Goal: Find contact information: Find contact information

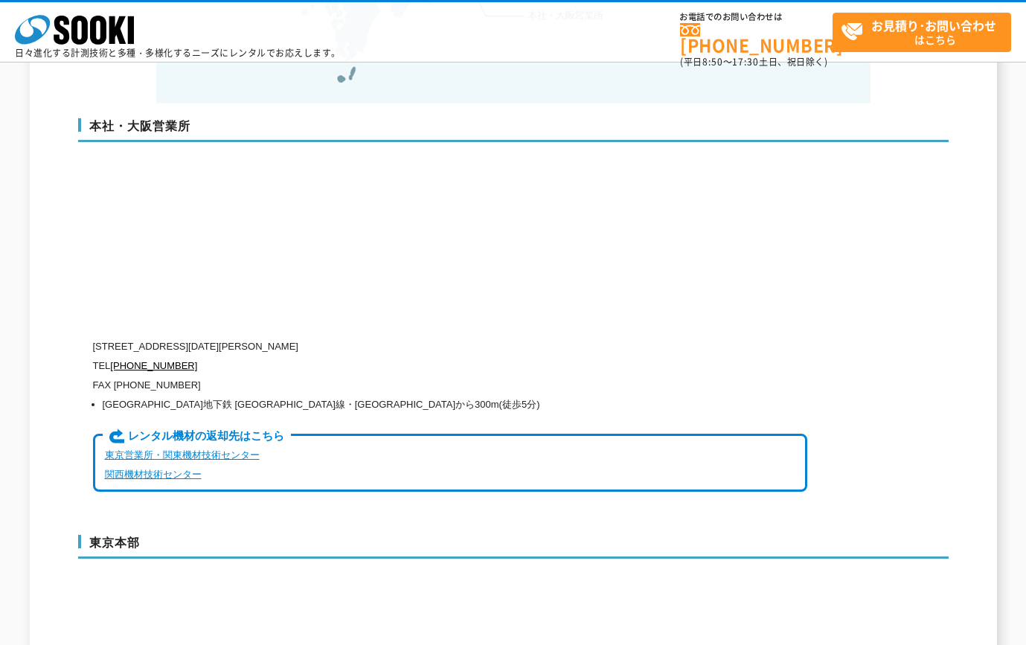
scroll to position [3444, 0]
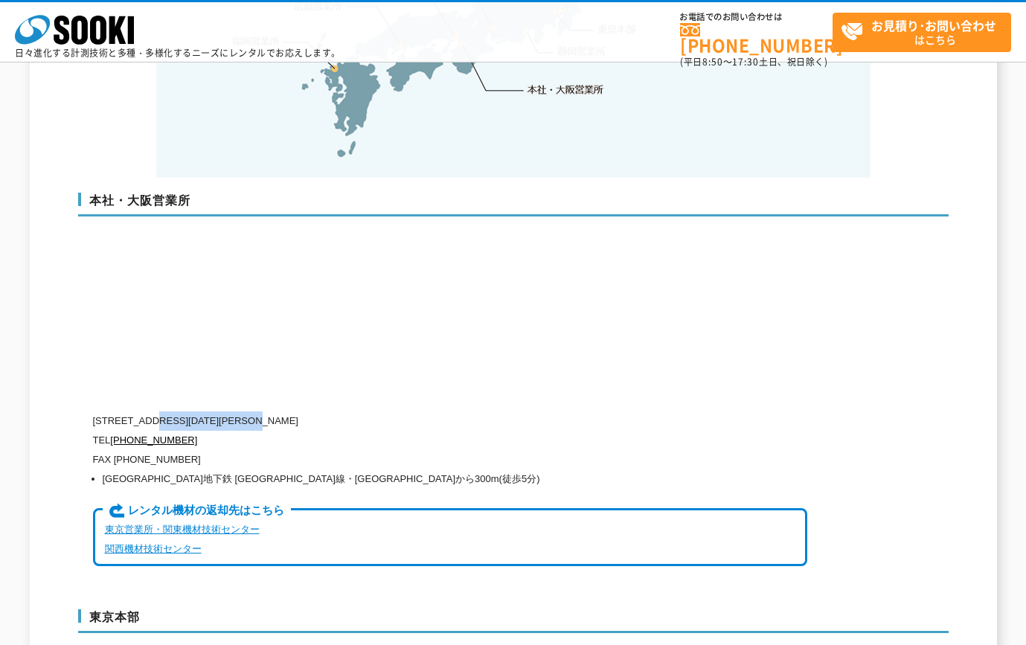
drag, startPoint x: 155, startPoint y: 389, endPoint x: 299, endPoint y: 395, distance: 143.7
click at [299, 411] on p "[STREET_ADDRESS][DATE][PERSON_NAME]" at bounding box center [450, 420] width 714 height 19
copy p "[STREET_ADDRESS][DATE]"
drag, startPoint x: 306, startPoint y: 390, endPoint x: 401, endPoint y: 387, distance: 95.3
click at [401, 411] on p "[STREET_ADDRESS][DATE][PERSON_NAME]" at bounding box center [450, 420] width 714 height 19
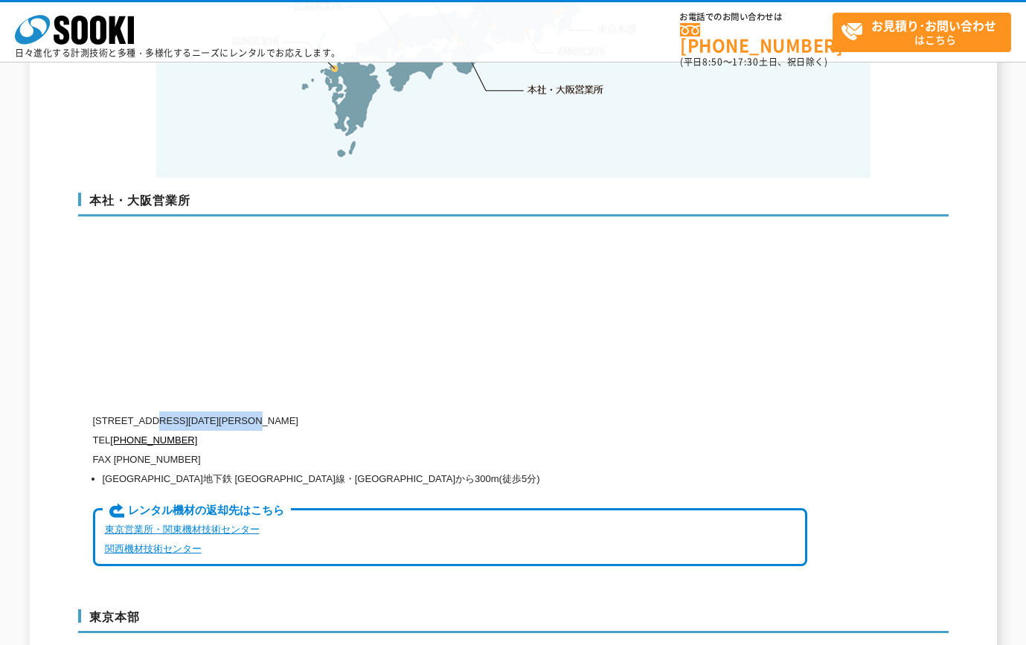
copy p "[PERSON_NAME][STREET_ADDRESS]"
drag, startPoint x: 147, startPoint y: 387, endPoint x: 103, endPoint y: 388, distance: 43.1
click at [103, 411] on p "[STREET_ADDRESS][DATE][PERSON_NAME]" at bounding box center [450, 420] width 714 height 19
copy p "550-0005"
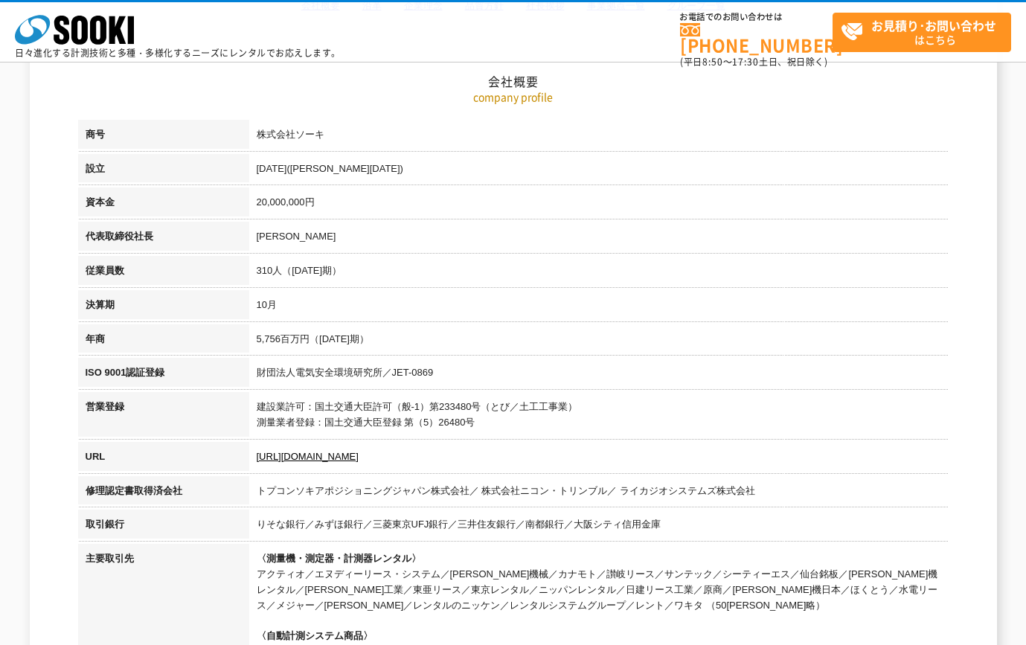
scroll to position [149, 0]
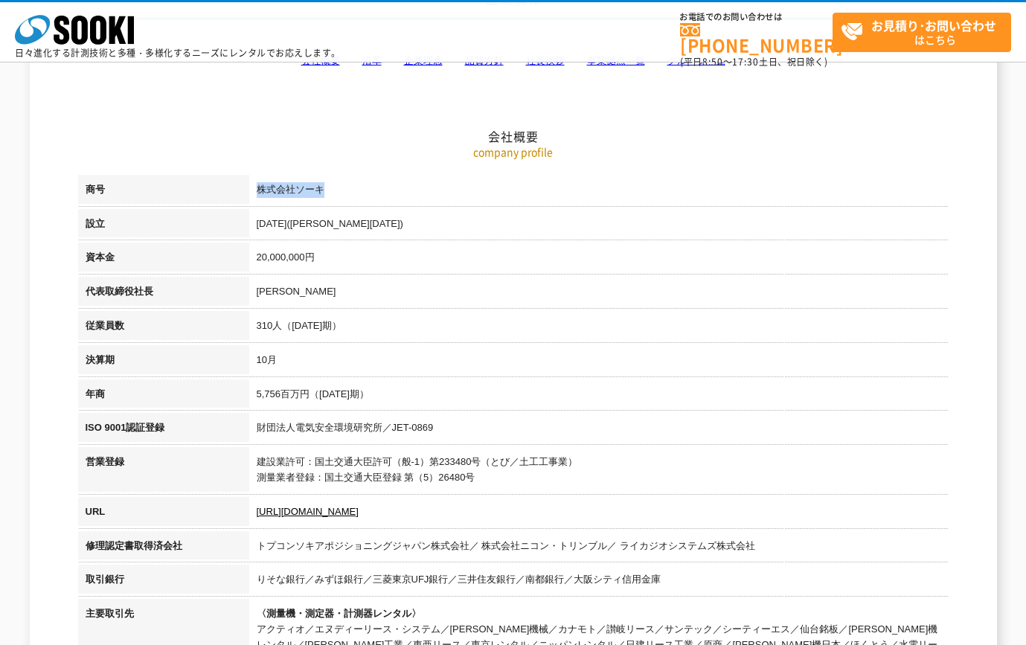
drag, startPoint x: 330, startPoint y: 190, endPoint x: 259, endPoint y: 190, distance: 70.7
click at [259, 190] on td "株式会社ソーキ" at bounding box center [598, 192] width 699 height 34
copy td "株式会社ソーキ"
drag, startPoint x: 84, startPoint y: 288, endPoint x: 159, endPoint y: 292, distance: 75.2
click at [159, 292] on th "代表取締役社長" at bounding box center [163, 294] width 171 height 34
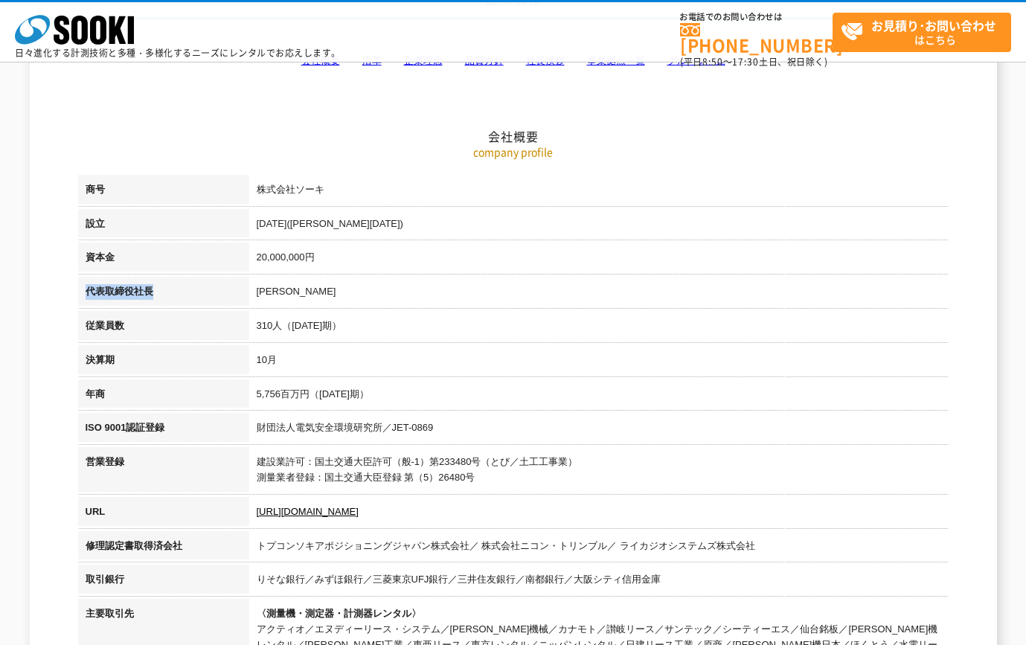
copy th "代表取締役社長"
click at [330, 297] on td "[PERSON_NAME]" at bounding box center [598, 294] width 699 height 34
drag, startPoint x: 297, startPoint y: 292, endPoint x: 260, endPoint y: 286, distance: 37.6
click at [260, 286] on td "[PERSON_NAME]" at bounding box center [598, 294] width 699 height 34
copy td "[PERSON_NAME]"
